Goal: Navigation & Orientation: Find specific page/section

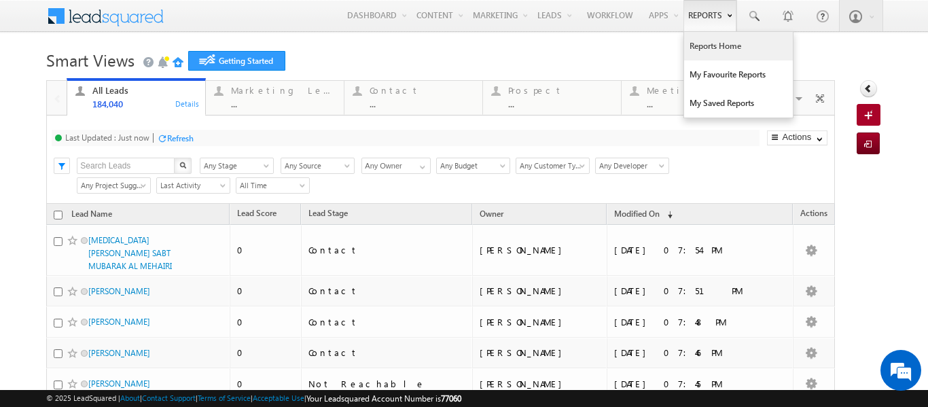
click at [704, 48] on link "Reports Home" at bounding box center [738, 46] width 109 height 29
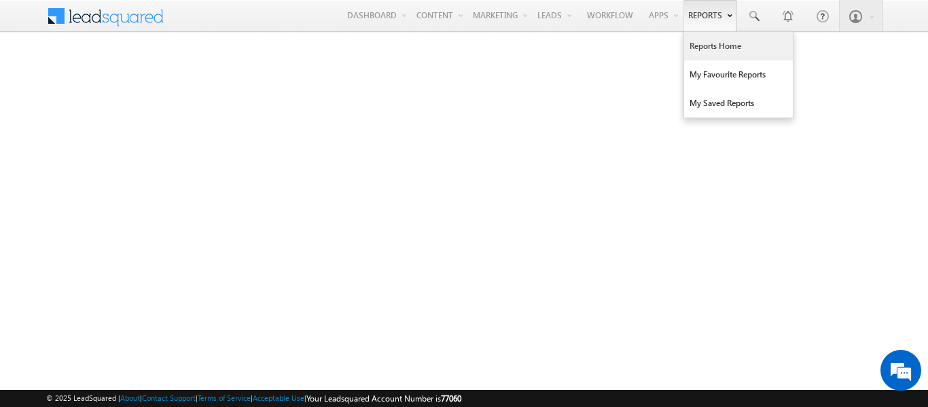
click at [710, 46] on link "Reports Home" at bounding box center [738, 46] width 109 height 29
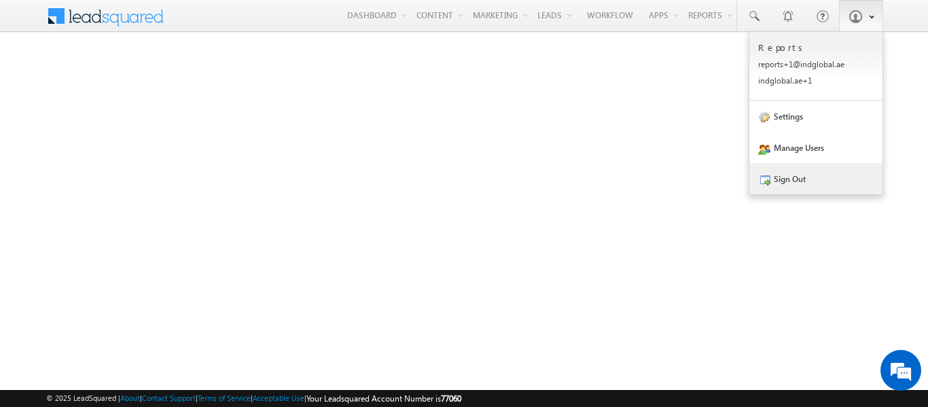
click at [793, 180] on link "Sign Out" at bounding box center [815, 178] width 133 height 31
